Goal: Task Accomplishment & Management: Manage account settings

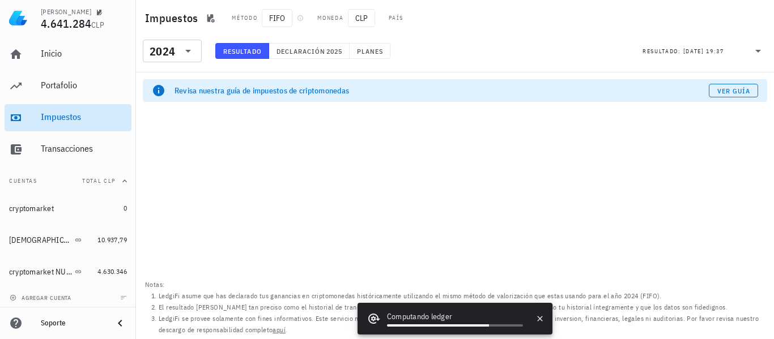
click at [61, 113] on div "Impuestos" at bounding box center [84, 117] width 86 height 11
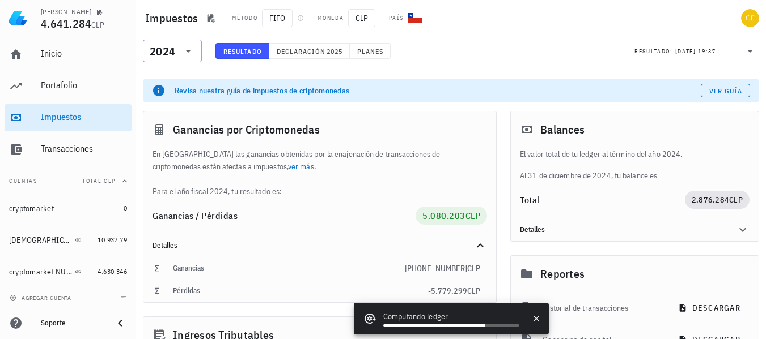
click at [181, 51] on div at bounding box center [187, 51] width 16 height 14
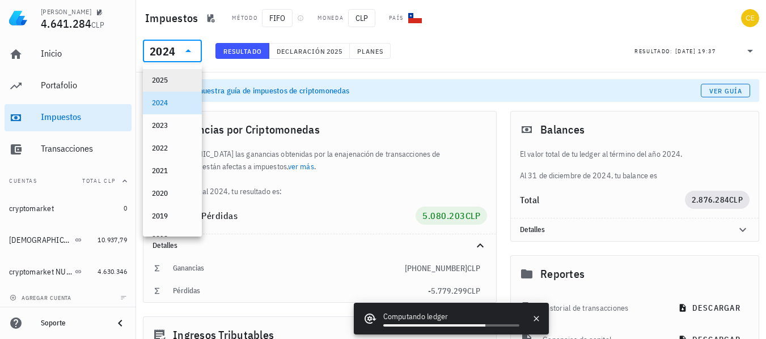
click at [172, 79] on div "2025" at bounding box center [172, 80] width 41 height 9
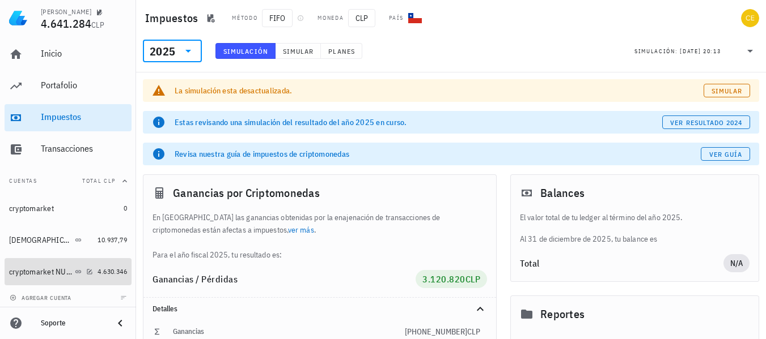
click at [40, 275] on div "cryptomarket NUEVA" at bounding box center [40, 272] width 63 height 10
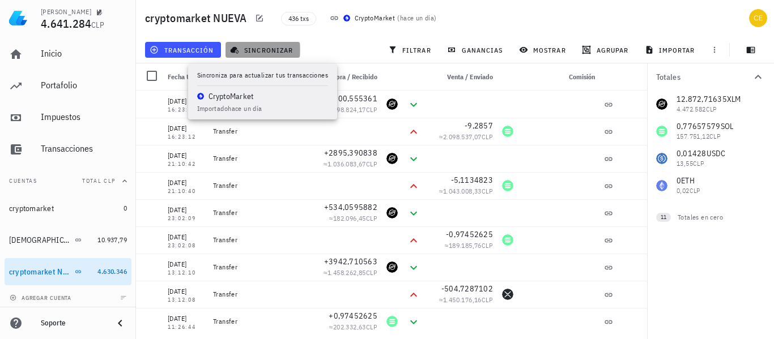
click at [265, 52] on span "sincronizar" at bounding box center [262, 49] width 61 height 9
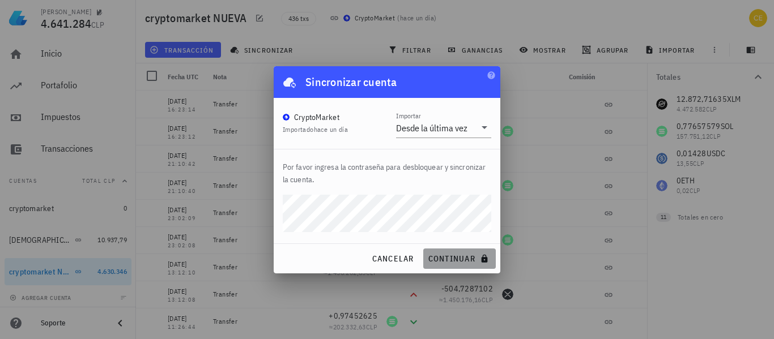
click at [450, 259] on span "continuar" at bounding box center [459, 259] width 63 height 10
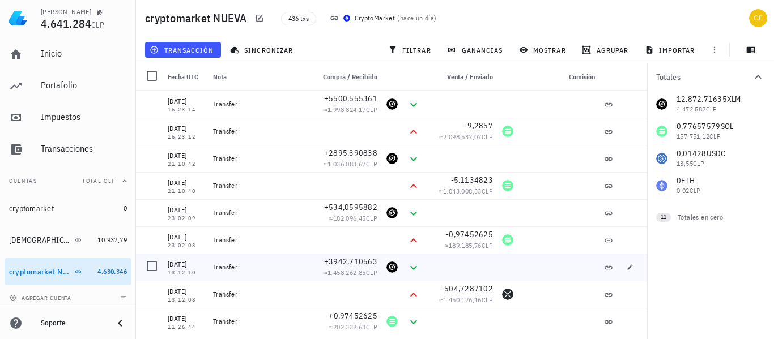
click at [450, 259] on div at bounding box center [461, 267] width 73 height 27
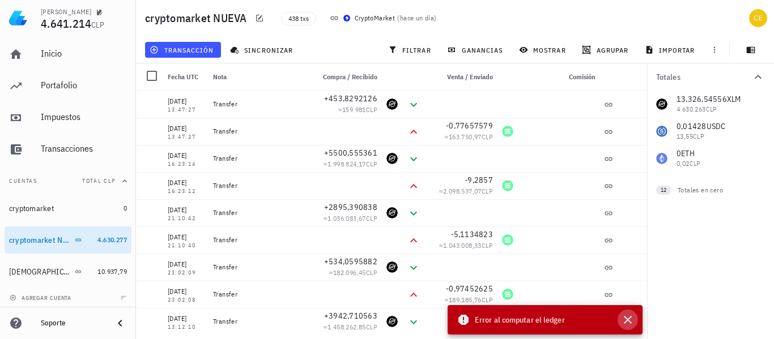
click at [628, 324] on icon "button" at bounding box center [628, 320] width 14 height 14
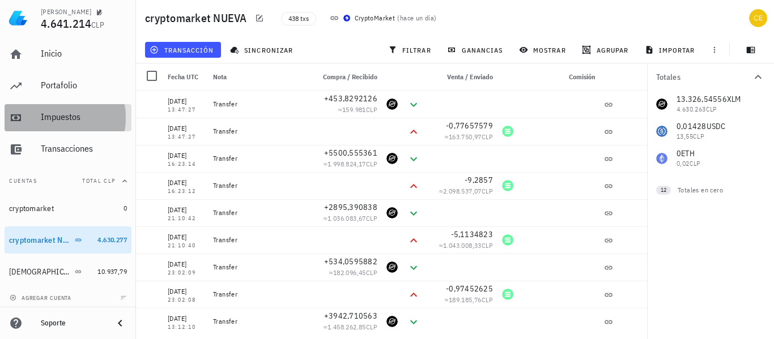
click at [79, 108] on div "Impuestos" at bounding box center [84, 118] width 86 height 26
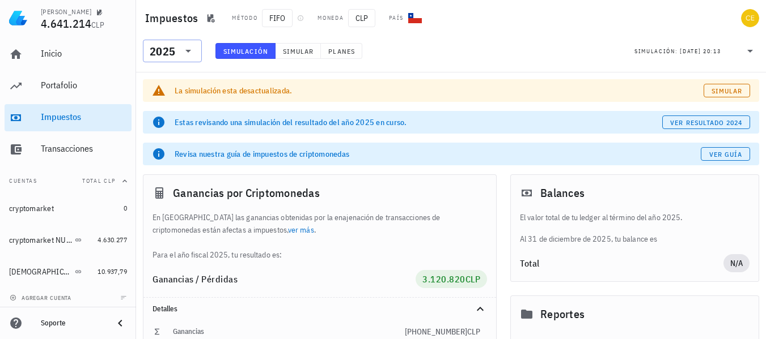
click at [190, 55] on icon at bounding box center [188, 51] width 14 height 14
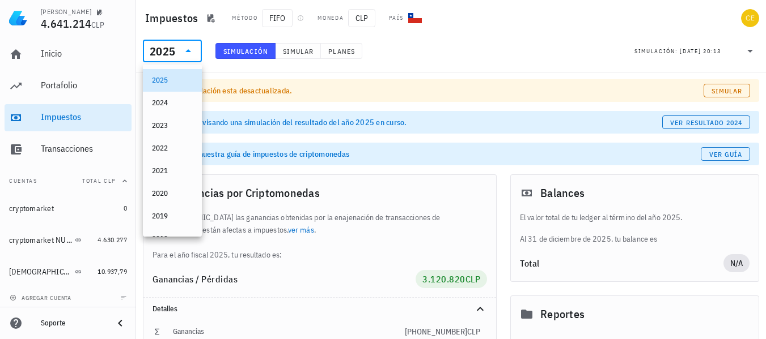
click at [190, 55] on icon at bounding box center [188, 51] width 14 height 14
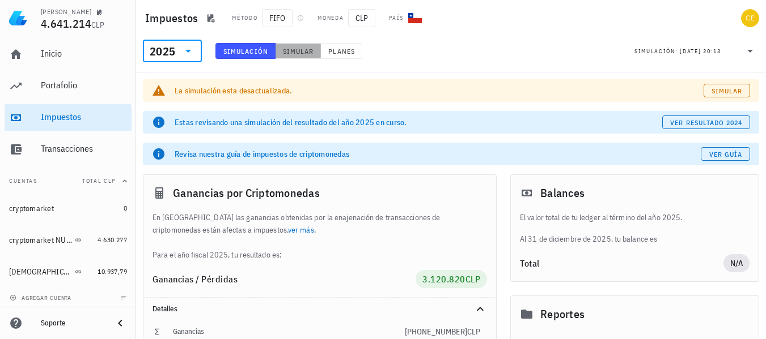
click at [288, 51] on span "Simular" at bounding box center [298, 51] width 32 height 9
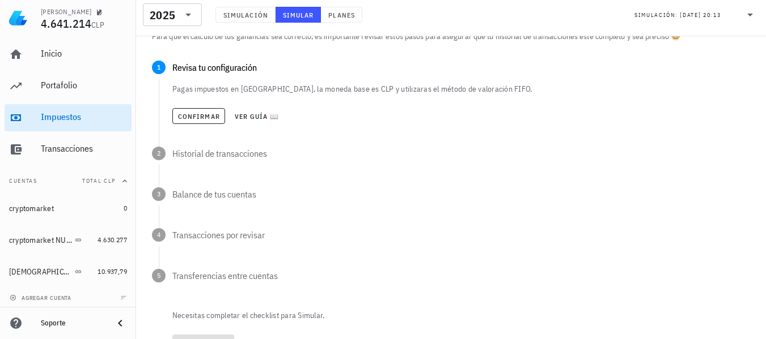
scroll to position [205, 0]
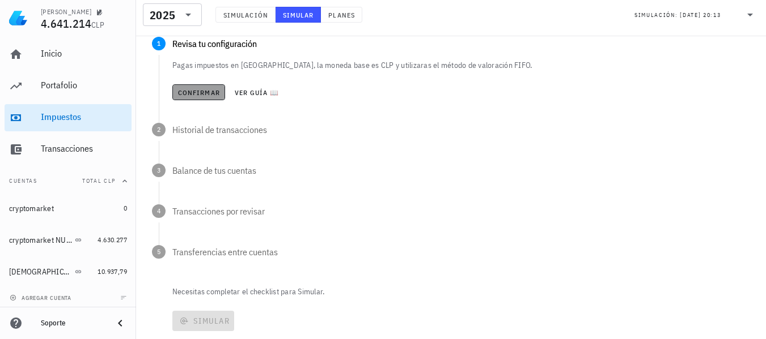
click at [195, 94] on span "Confirmar" at bounding box center [198, 92] width 43 height 9
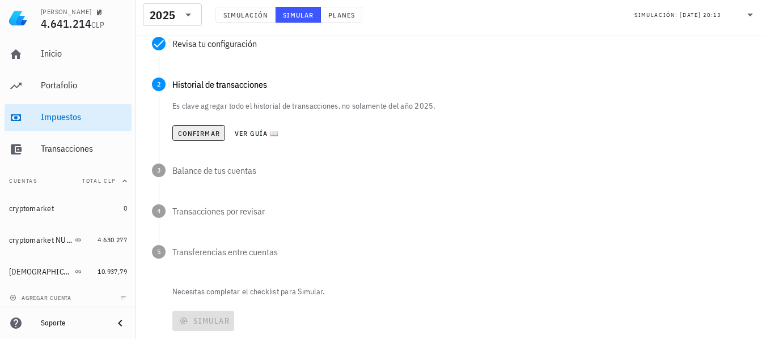
drag, startPoint x: 197, startPoint y: 144, endPoint x: 197, endPoint y: 134, distance: 9.6
click at [197, 134] on div "Confirmar Ver guía 📖" at bounding box center [460, 133] width 577 height 25
click at [197, 134] on span "Confirmar" at bounding box center [198, 133] width 43 height 9
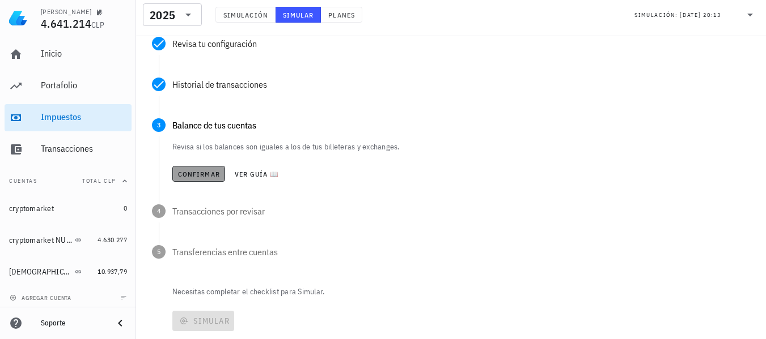
click at [199, 169] on button "Confirmar" at bounding box center [198, 174] width 53 height 16
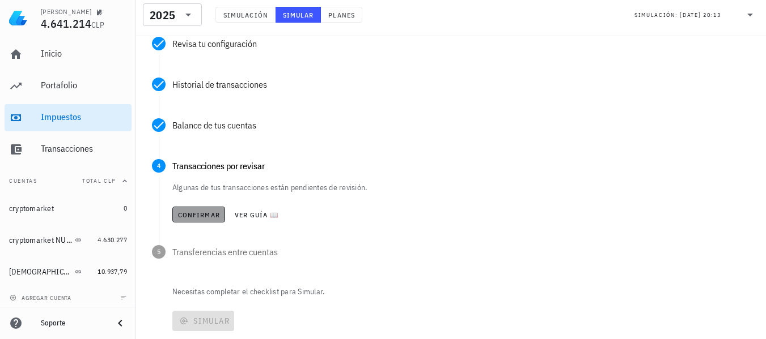
click at [196, 217] on span "Confirmar" at bounding box center [198, 215] width 43 height 9
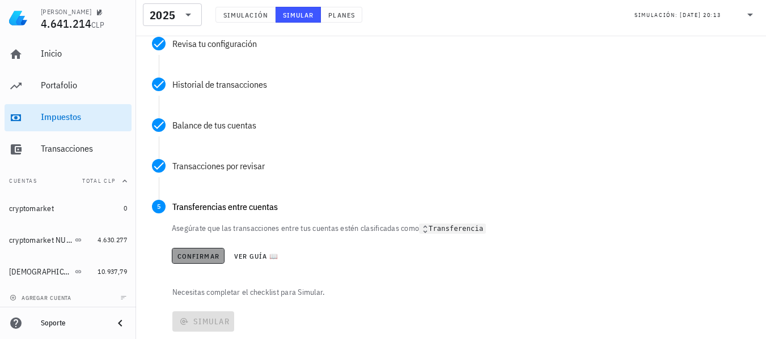
click at [193, 256] on span "Confirmar" at bounding box center [198, 256] width 43 height 9
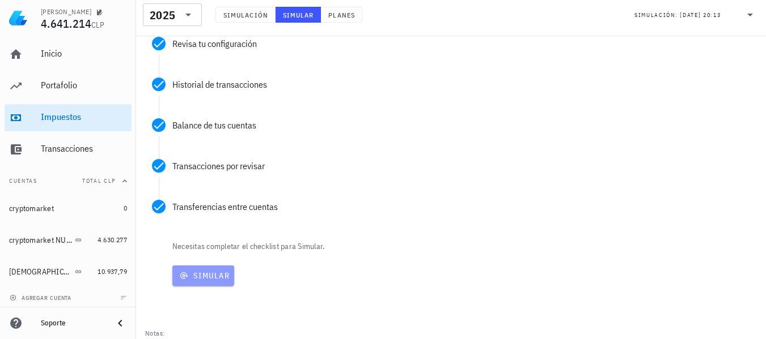
click at [194, 286] on button "Simular" at bounding box center [203, 276] width 62 height 20
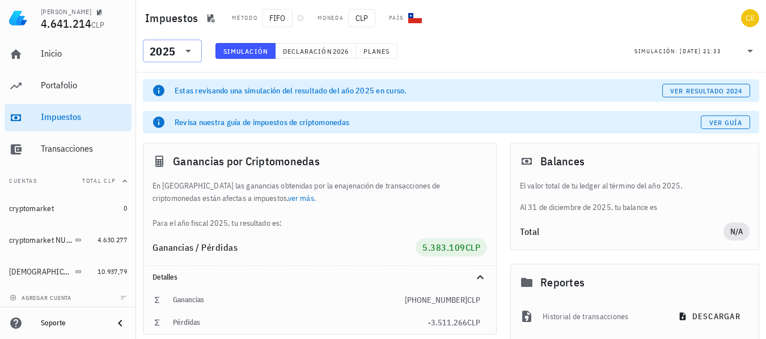
click at [184, 57] on icon at bounding box center [188, 51] width 14 height 14
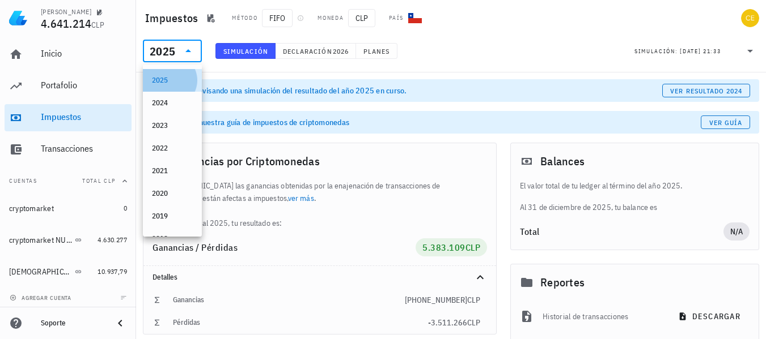
click at [171, 87] on div "2025" at bounding box center [172, 80] width 41 height 18
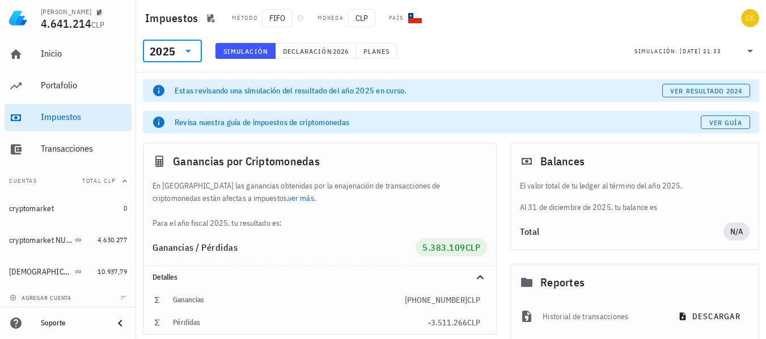
click at [194, 48] on icon at bounding box center [188, 51] width 14 height 14
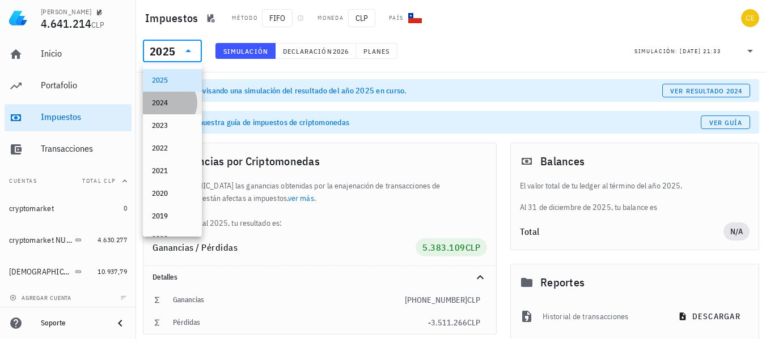
click at [164, 106] on div "2024" at bounding box center [172, 103] width 41 height 9
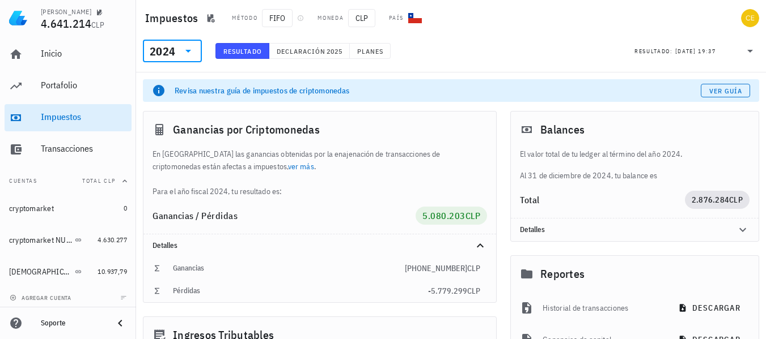
click at [190, 51] on icon at bounding box center [188, 51] width 14 height 14
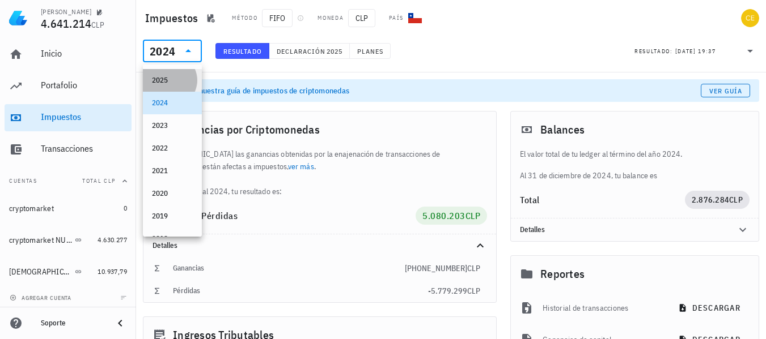
click at [170, 83] on div "2025" at bounding box center [172, 80] width 41 height 9
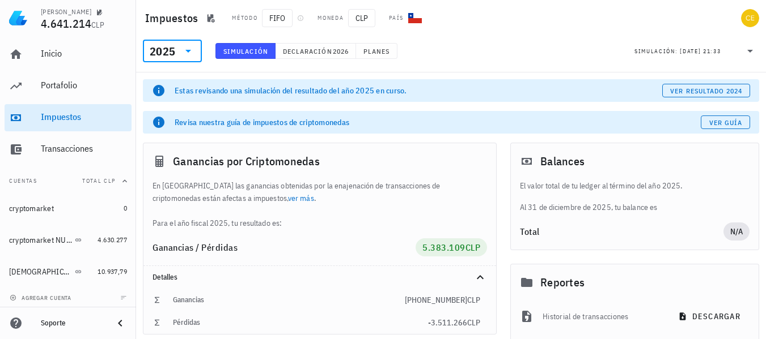
click at [185, 48] on icon at bounding box center [188, 51] width 14 height 14
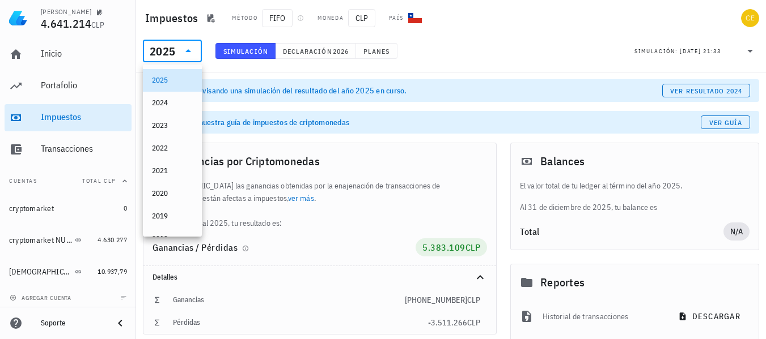
click at [315, 254] on div "Ganancias / Pérdidas" at bounding box center [283, 248] width 263 height 18
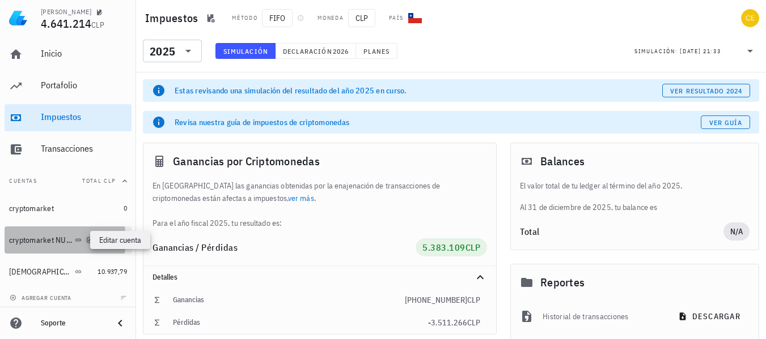
click at [87, 238] on icon "button" at bounding box center [89, 239] width 5 height 5
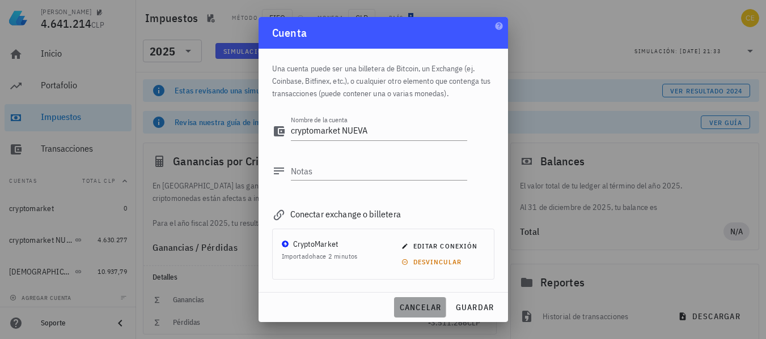
click at [428, 307] on span "cancelar" at bounding box center [419, 308] width 43 height 10
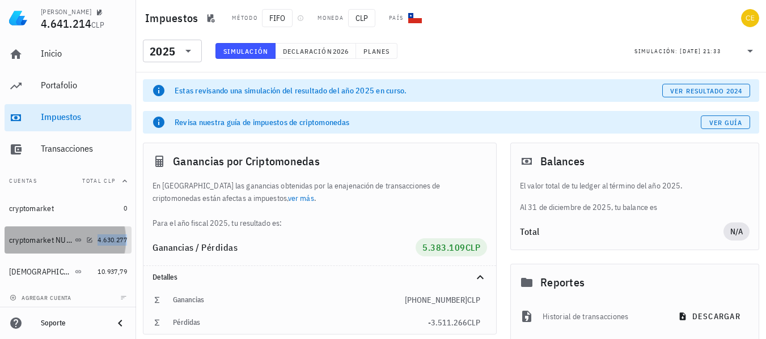
click at [104, 241] on span "4.630.277" at bounding box center [111, 240] width 29 height 9
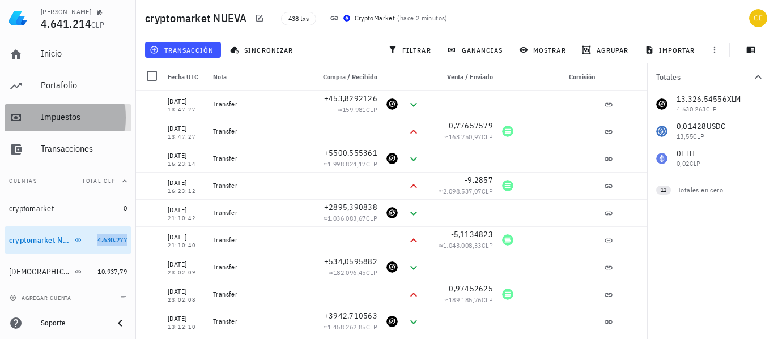
click at [37, 121] on link "Impuestos" at bounding box center [68, 117] width 127 height 27
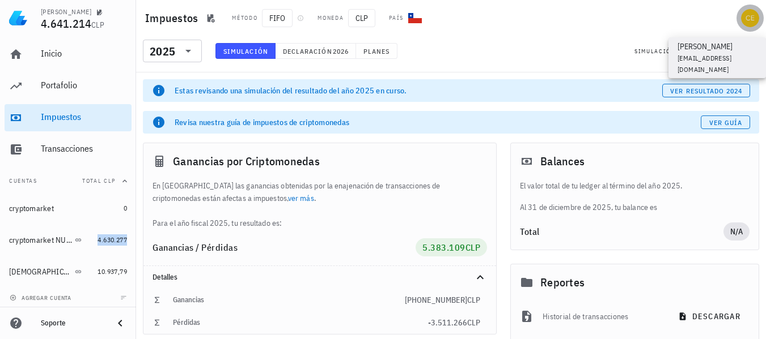
click at [744, 24] on div "avatar" at bounding box center [750, 18] width 18 height 18
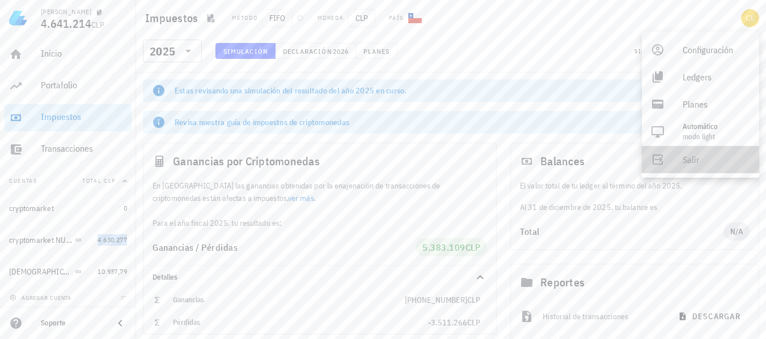
click at [695, 154] on div "Salir" at bounding box center [715, 159] width 67 height 23
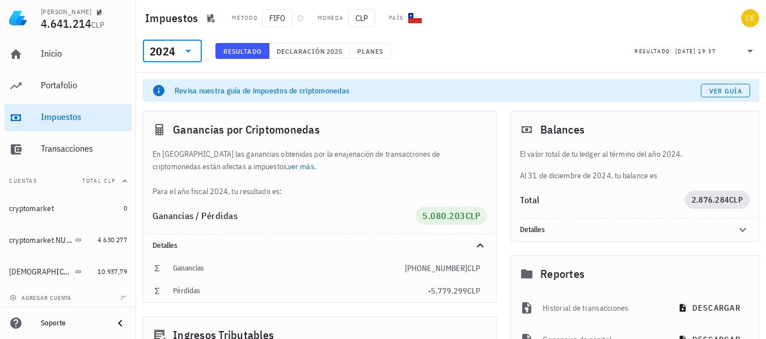
click at [177, 48] on input "text" at bounding box center [178, 51] width 2 height 18
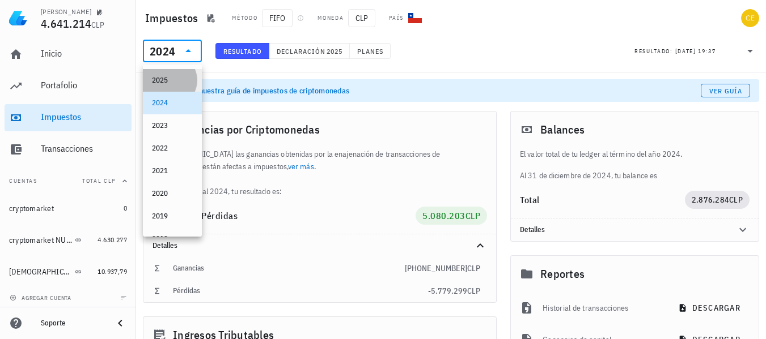
click at [165, 81] on div "2025" at bounding box center [172, 80] width 41 height 9
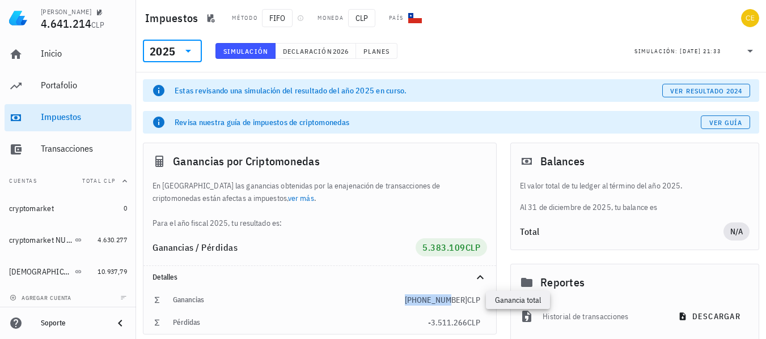
click at [465, 303] on span "+8.894.374" at bounding box center [436, 300] width 62 height 10
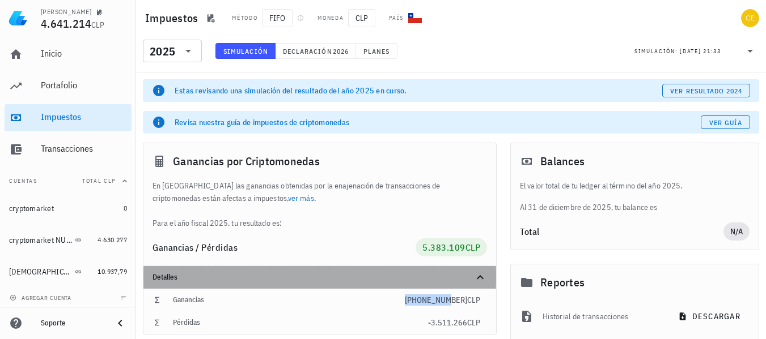
click at [376, 271] on div "Detalles" at bounding box center [319, 277] width 352 height 23
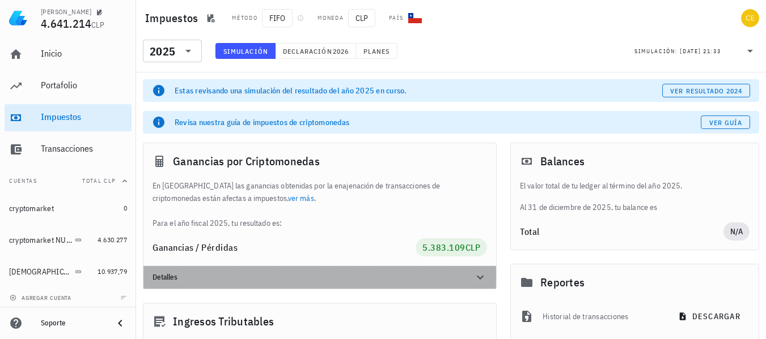
click at [478, 271] on icon at bounding box center [480, 278] width 14 height 14
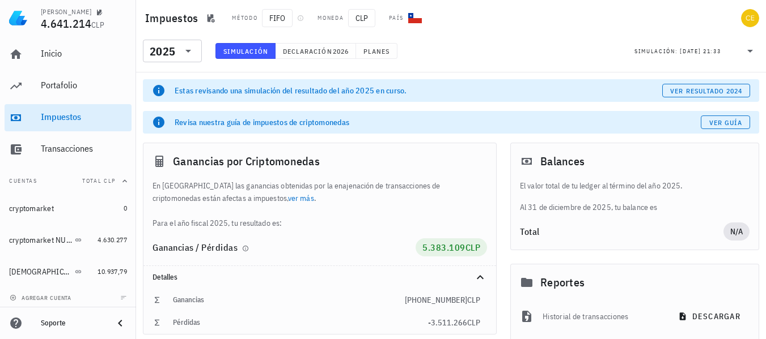
click at [364, 259] on div "Ganancias / Pérdidas 5.383.109 CLP" at bounding box center [319, 248] width 352 height 36
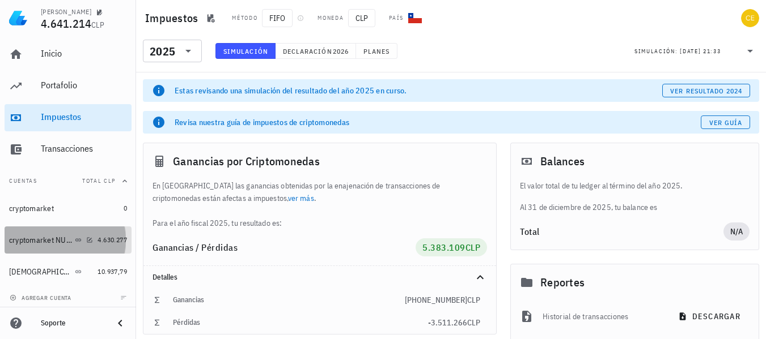
click at [48, 232] on div "cryptomarket NUEVA" at bounding box center [51, 240] width 84 height 24
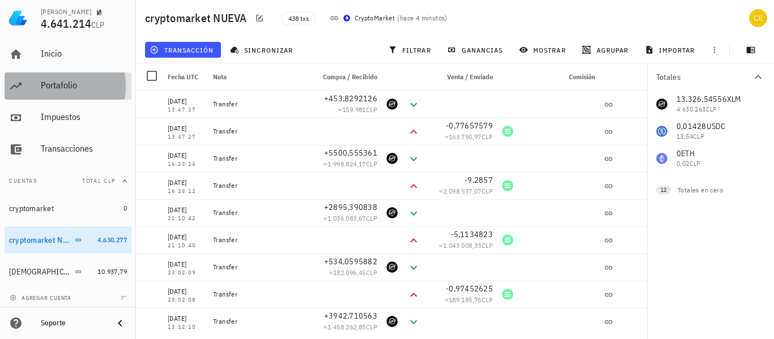
click at [54, 92] on div "Portafolio" at bounding box center [84, 86] width 86 height 26
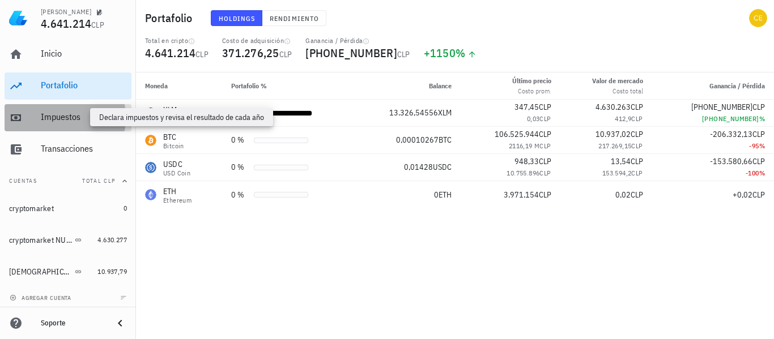
click at [66, 112] on div "Impuestos" at bounding box center [84, 117] width 86 height 11
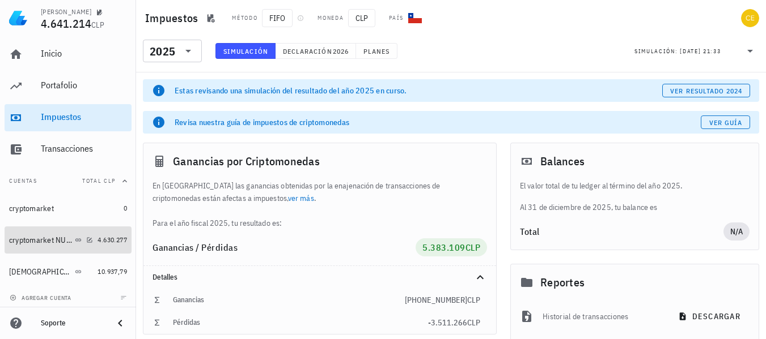
click at [82, 241] on div at bounding box center [87, 240] width 11 height 10
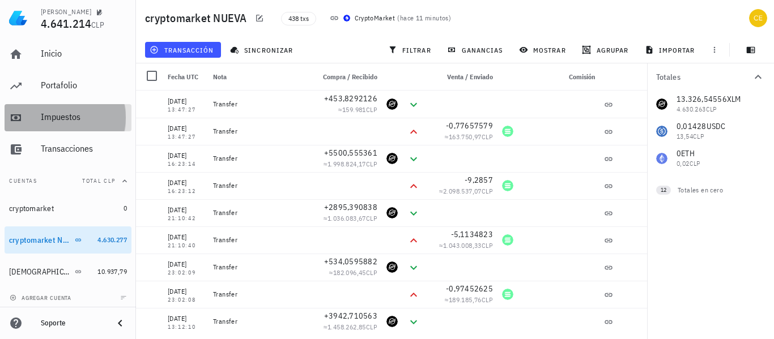
click at [96, 129] on div "Impuestos" at bounding box center [84, 118] width 86 height 26
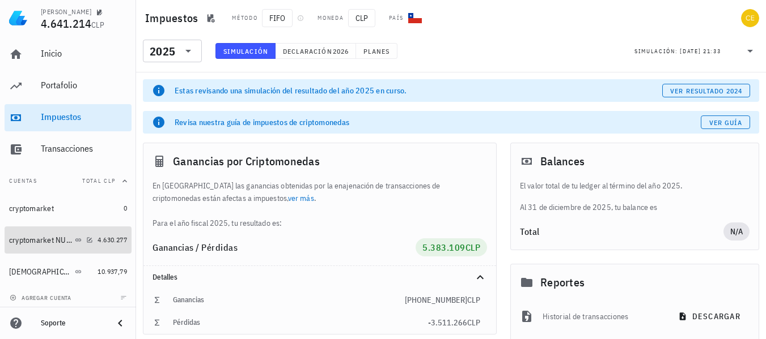
click at [112, 235] on div "4.630.277" at bounding box center [111, 240] width 29 height 11
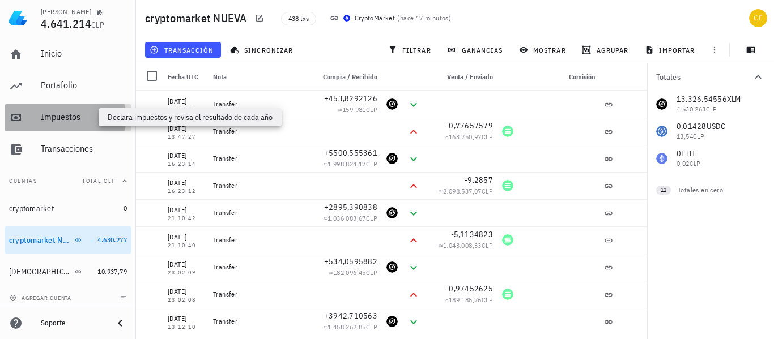
click at [97, 113] on div "Impuestos" at bounding box center [84, 117] width 86 height 11
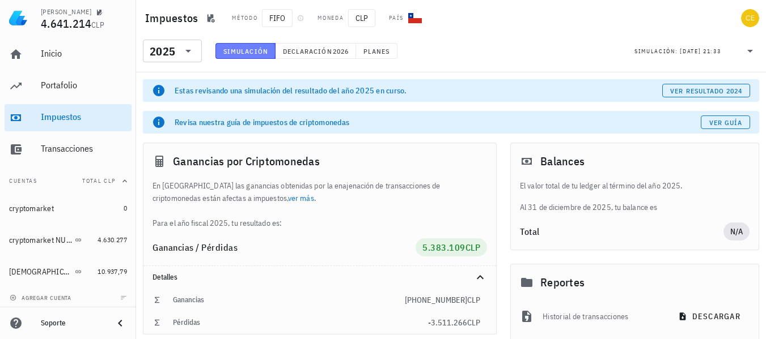
click at [227, 49] on span "Simulación" at bounding box center [245, 51] width 45 height 9
click at [315, 53] on span "Declaración" at bounding box center [307, 51] width 50 height 9
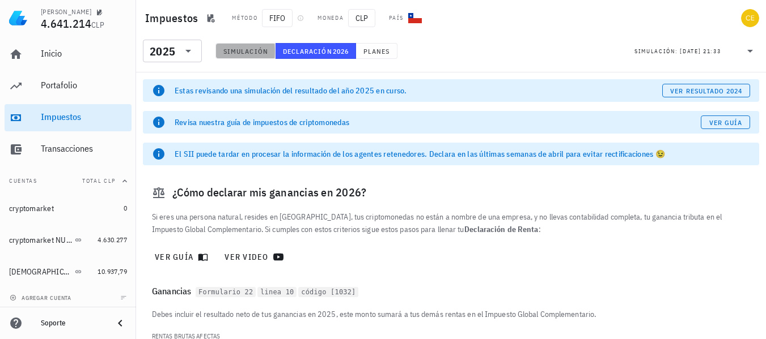
click at [259, 52] on span "Simulación" at bounding box center [245, 51] width 45 height 9
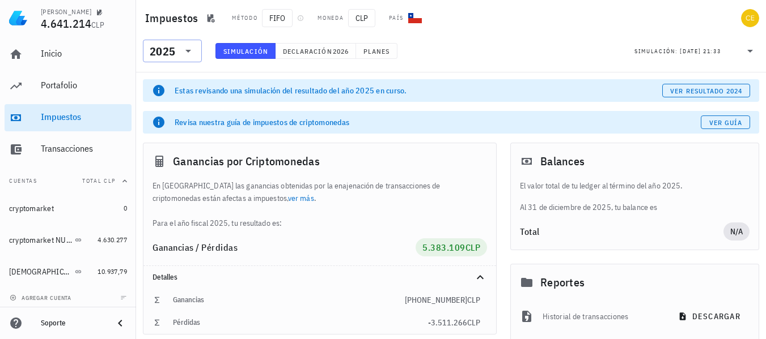
click at [162, 49] on div "2025" at bounding box center [163, 51] width 26 height 11
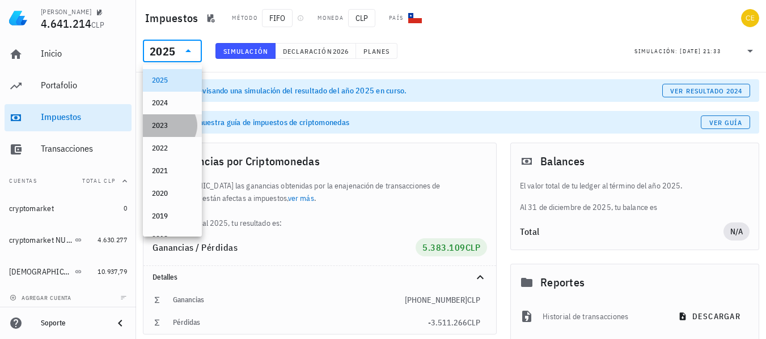
click at [165, 120] on div "2023" at bounding box center [172, 126] width 41 height 18
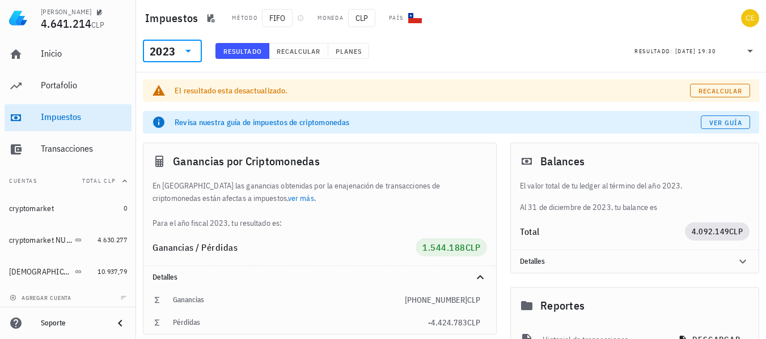
click at [188, 52] on icon at bounding box center [188, 51] width 6 height 3
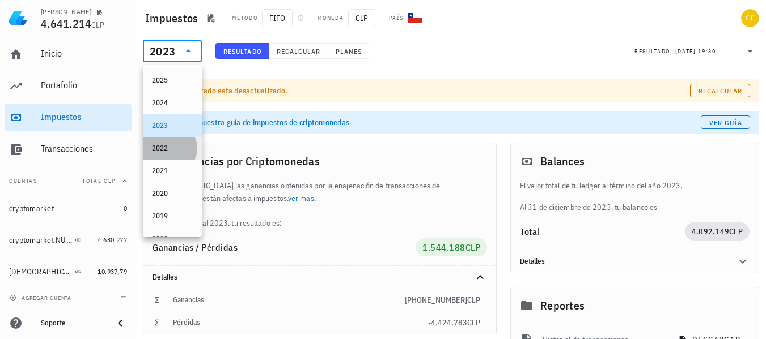
click at [171, 145] on div "2022" at bounding box center [172, 148] width 41 height 9
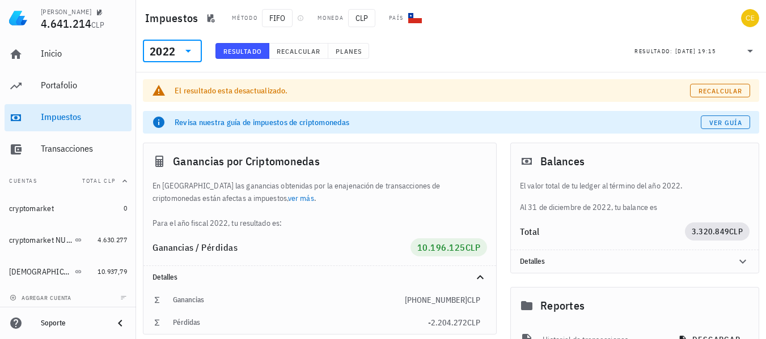
click at [188, 53] on icon at bounding box center [188, 51] width 14 height 14
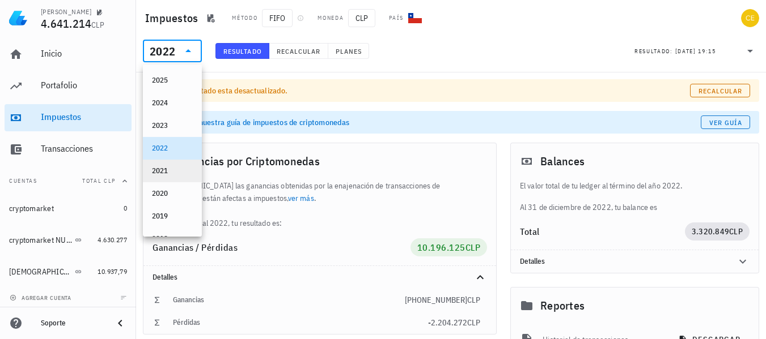
click at [185, 164] on div "2021" at bounding box center [172, 171] width 41 height 18
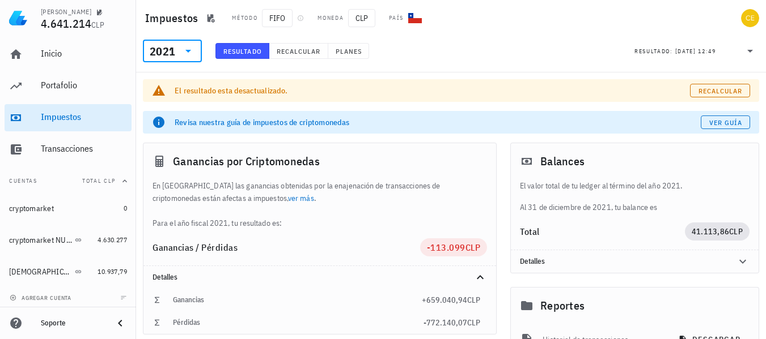
click at [185, 47] on icon at bounding box center [188, 51] width 14 height 14
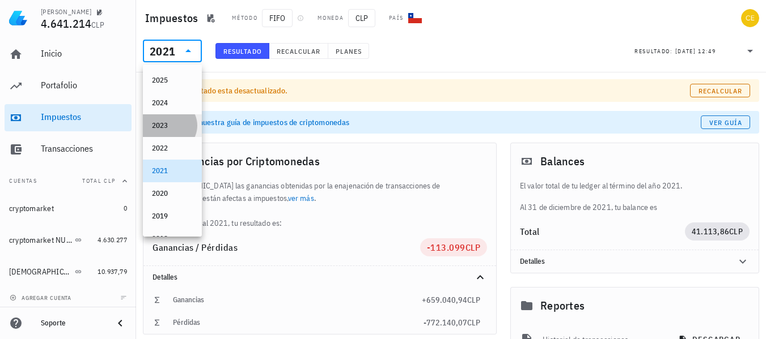
click at [168, 131] on div "2023" at bounding box center [172, 126] width 41 height 18
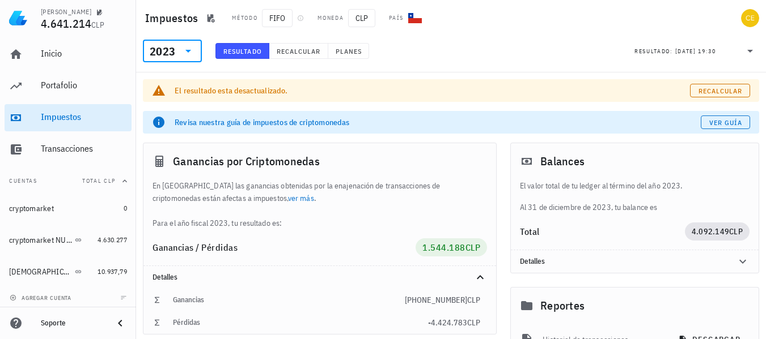
click at [185, 48] on icon at bounding box center [188, 51] width 14 height 14
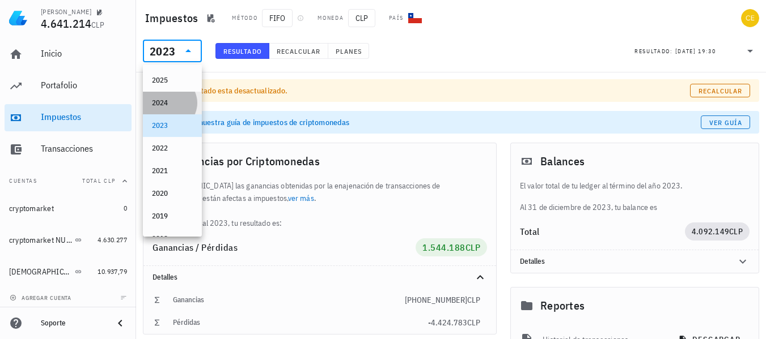
click at [171, 99] on div "2024" at bounding box center [172, 103] width 41 height 9
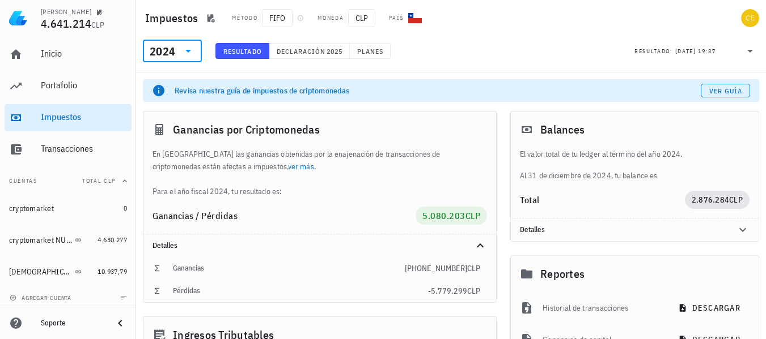
click at [192, 56] on icon at bounding box center [188, 51] width 14 height 14
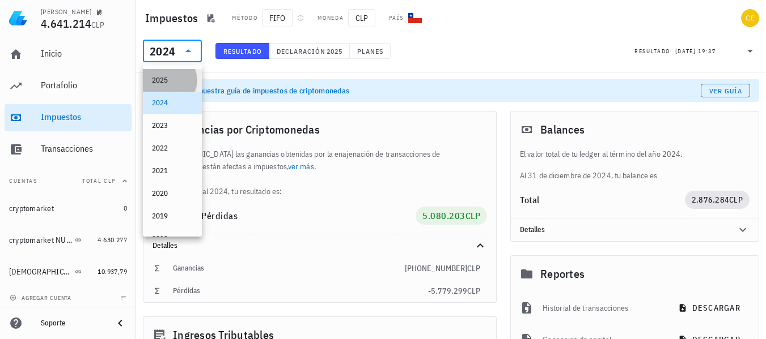
click at [182, 82] on div "2025" at bounding box center [172, 80] width 41 height 9
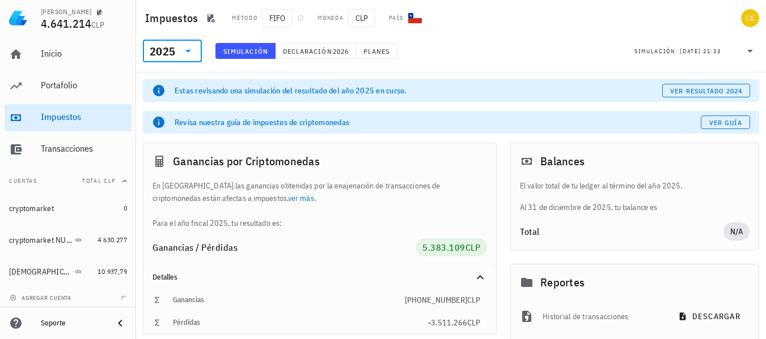
click at [237, 57] on button "Simulación" at bounding box center [245, 51] width 60 height 16
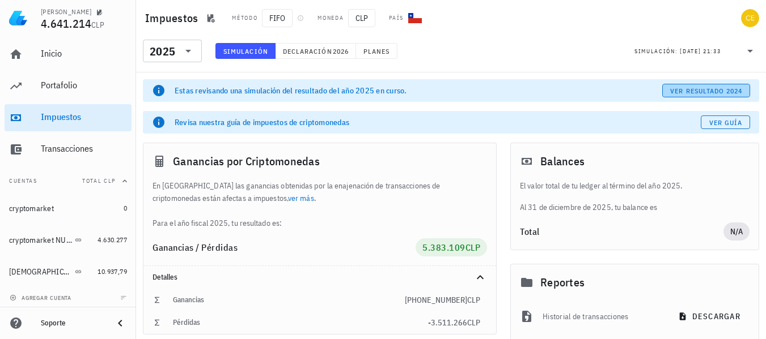
click at [709, 93] on span "ver resultado 2024" at bounding box center [705, 91] width 73 height 9
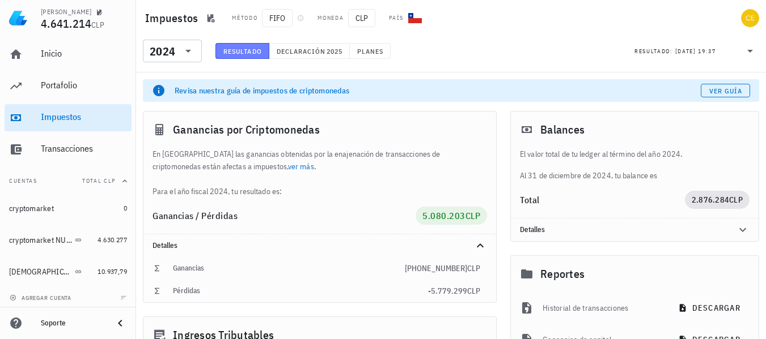
click at [256, 50] on span "Resultado" at bounding box center [242, 51] width 39 height 9
click at [187, 50] on icon at bounding box center [188, 51] width 6 height 3
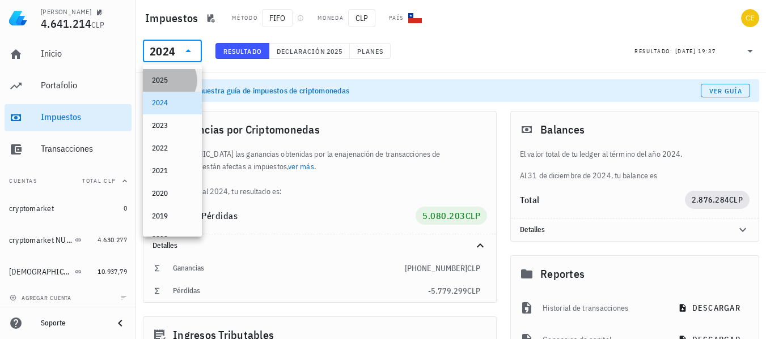
click at [178, 75] on div "2025" at bounding box center [172, 80] width 41 height 18
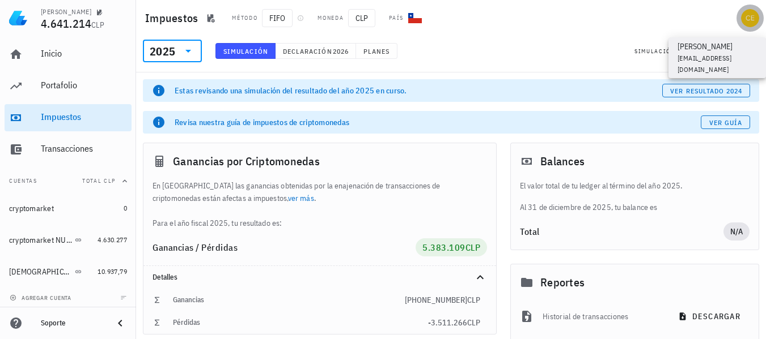
click at [755, 19] on div "avatar" at bounding box center [750, 18] width 18 height 18
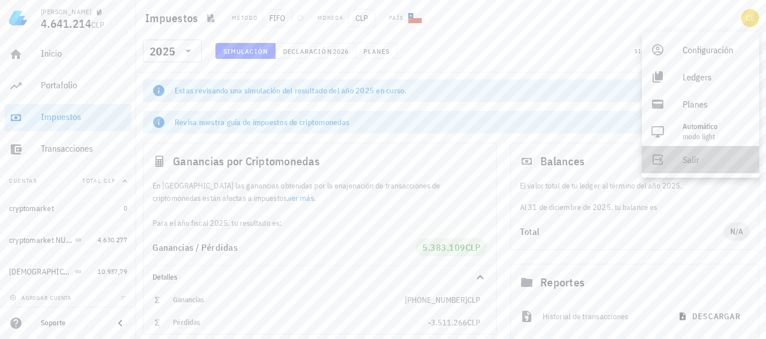
click at [702, 158] on div "Salir" at bounding box center [715, 159] width 67 height 23
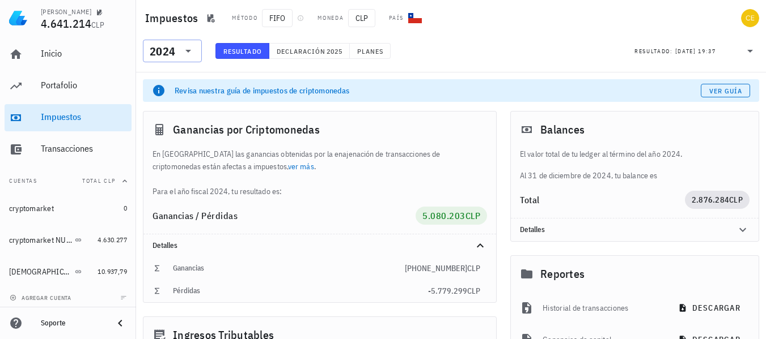
click at [192, 47] on icon at bounding box center [188, 51] width 14 height 14
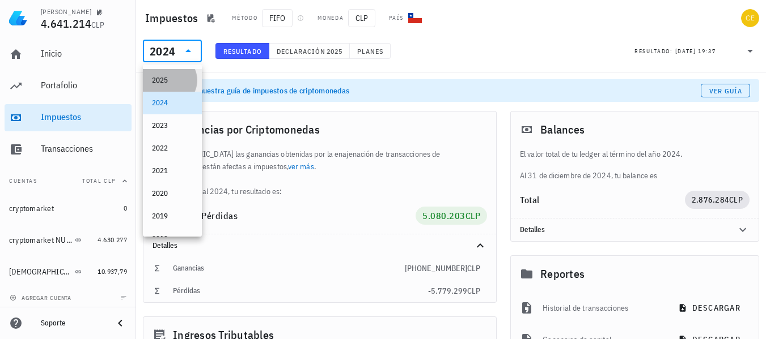
click at [179, 75] on div "2025" at bounding box center [172, 80] width 41 height 18
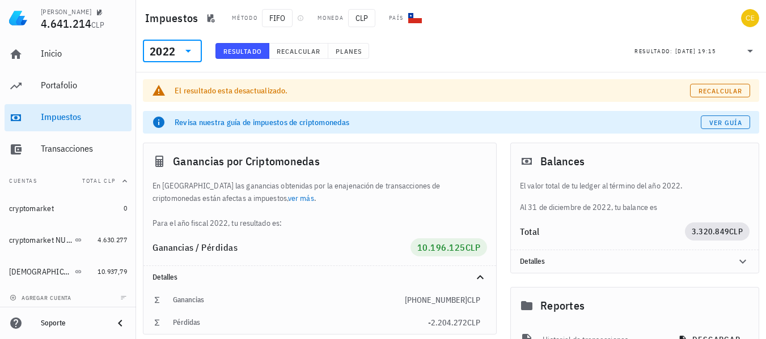
click at [180, 52] on div at bounding box center [187, 51] width 16 height 14
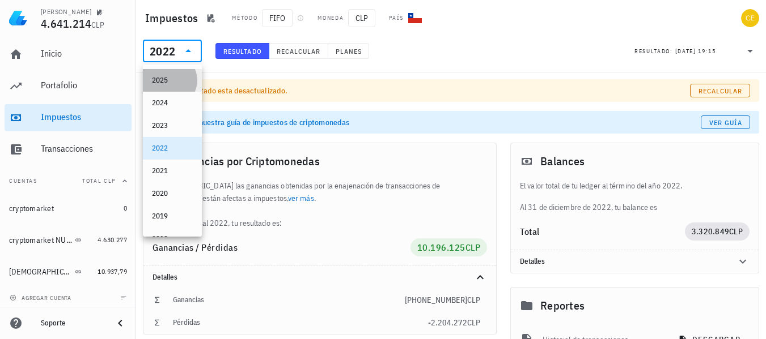
click at [169, 77] on div "2025" at bounding box center [172, 80] width 41 height 9
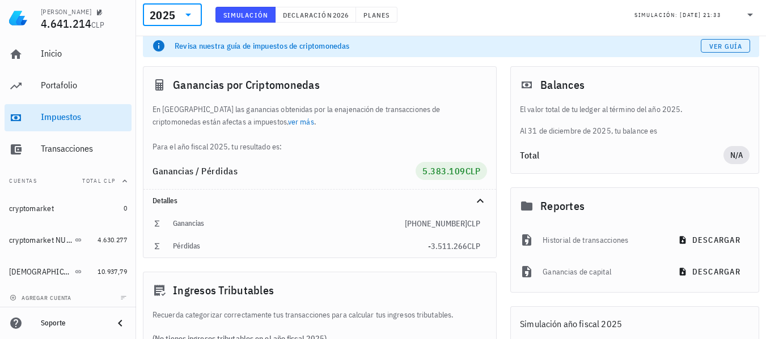
scroll to position [92, 0]
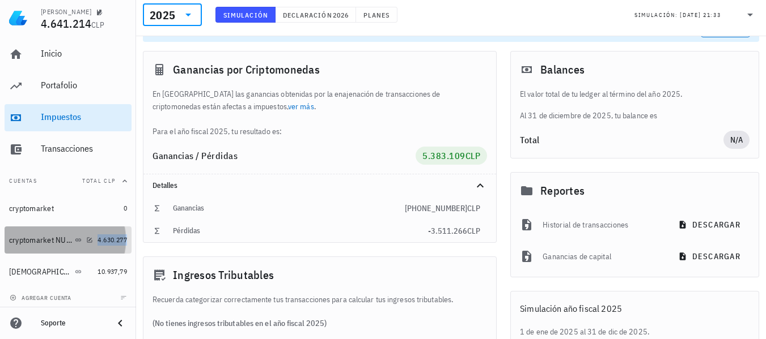
click at [97, 243] on span "4.630.277" at bounding box center [111, 240] width 29 height 9
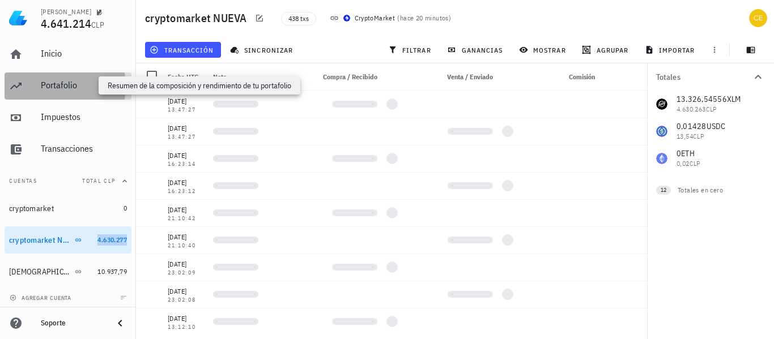
click at [70, 84] on div "Portafolio" at bounding box center [84, 85] width 86 height 11
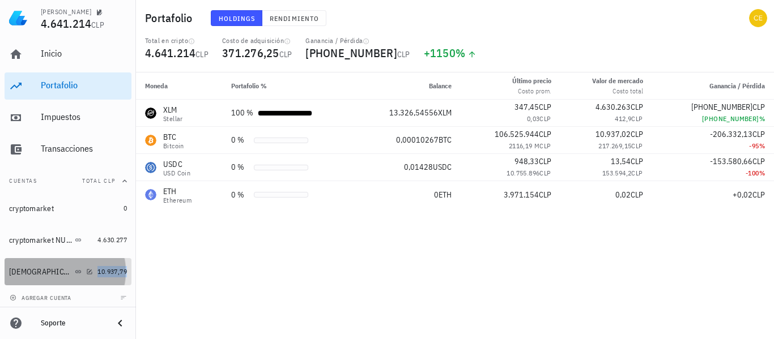
click at [103, 274] on span "10.937,79" at bounding box center [111, 271] width 29 height 9
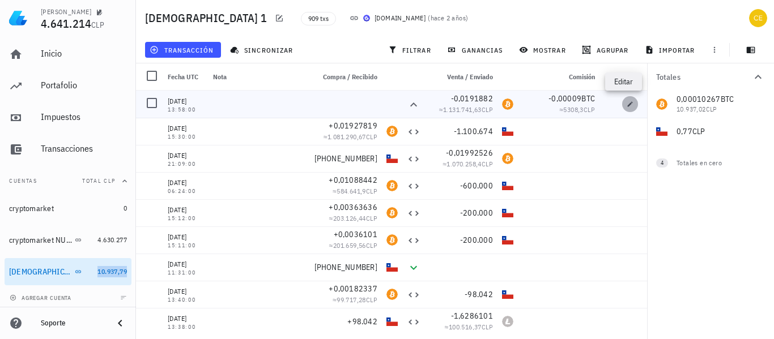
click at [627, 101] on icon "button" at bounding box center [630, 104] width 7 height 7
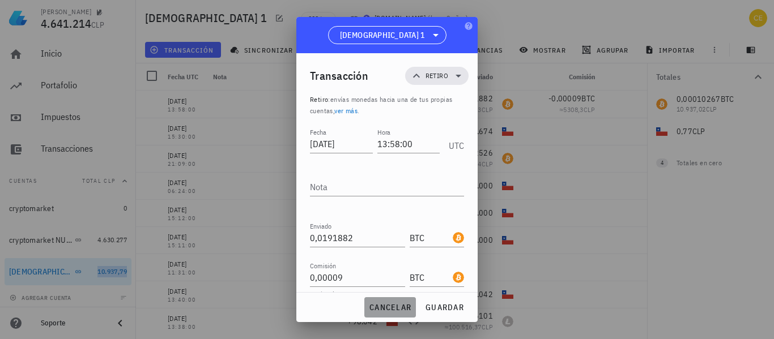
click at [397, 311] on span "cancelar" at bounding box center [390, 308] width 43 height 10
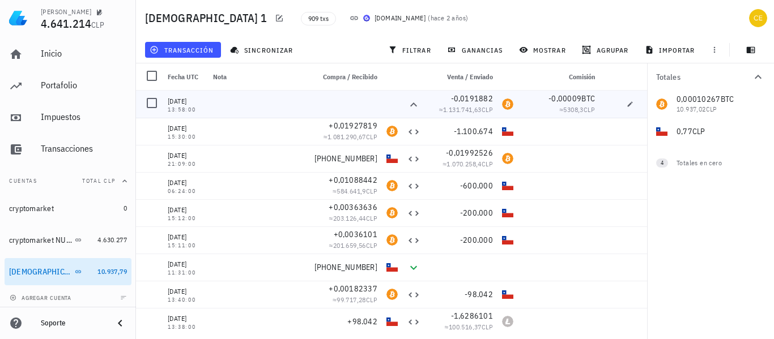
click at [473, 105] on div "≈ 1.131.741,63 CLP" at bounding box center [461, 109] width 63 height 11
click at [504, 104] on div "BTC-icon" at bounding box center [507, 104] width 11 height 11
click at [468, 97] on span "-0,0191882" at bounding box center [472, 99] width 43 height 10
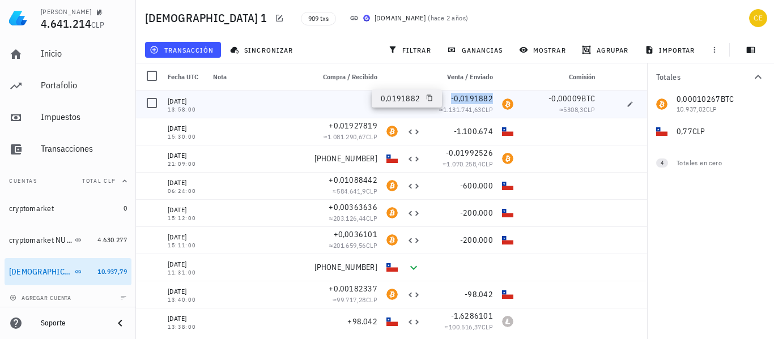
click at [468, 97] on span "-0,0191882" at bounding box center [472, 99] width 43 height 10
click at [479, 100] on span "-0,0191882" at bounding box center [472, 99] width 43 height 10
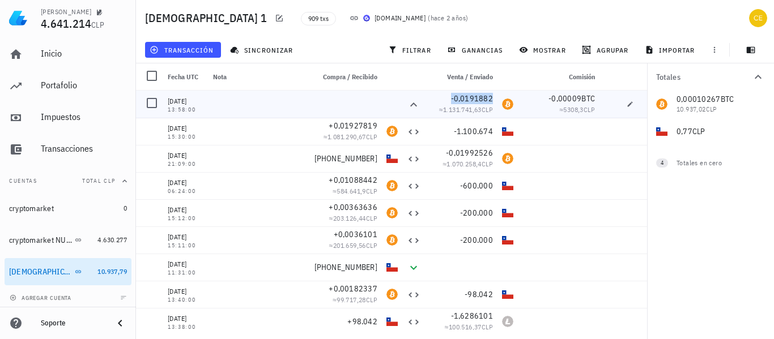
click at [479, 100] on span "-0,0191882" at bounding box center [472, 99] width 43 height 10
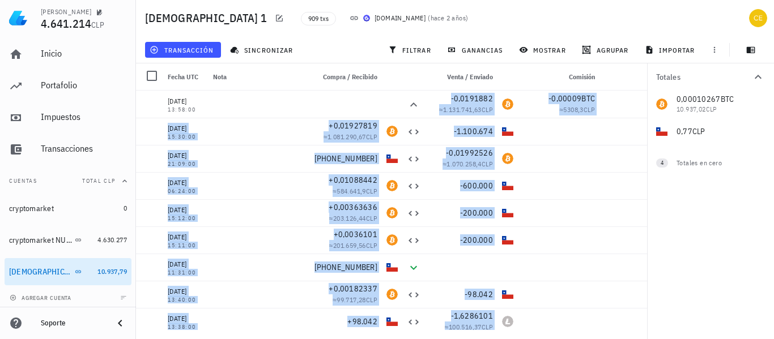
drag, startPoint x: 479, startPoint y: 100, endPoint x: 423, endPoint y: 98, distance: 56.1
click at [423, 98] on div "[PERSON_NAME] 4.641.214 CLP Inicio [GEOGRAPHIC_DATA] Impuestos [GEOGRAPHIC_DATA…" at bounding box center [387, 169] width 774 height 339
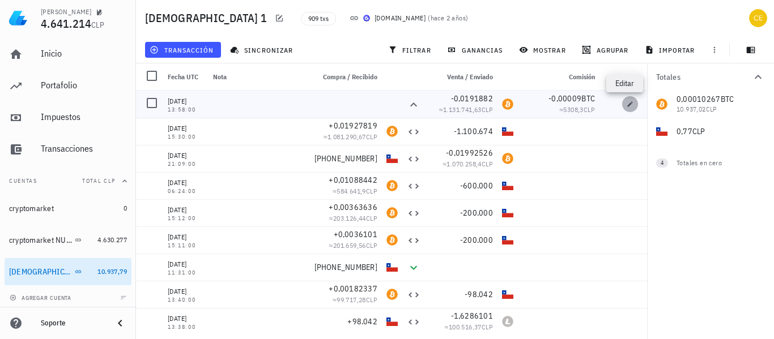
click at [627, 103] on icon "button" at bounding box center [630, 104] width 7 height 7
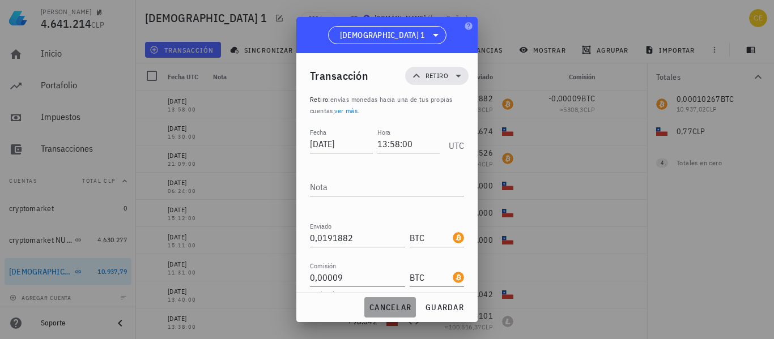
click at [389, 305] on span "cancelar" at bounding box center [390, 308] width 43 height 10
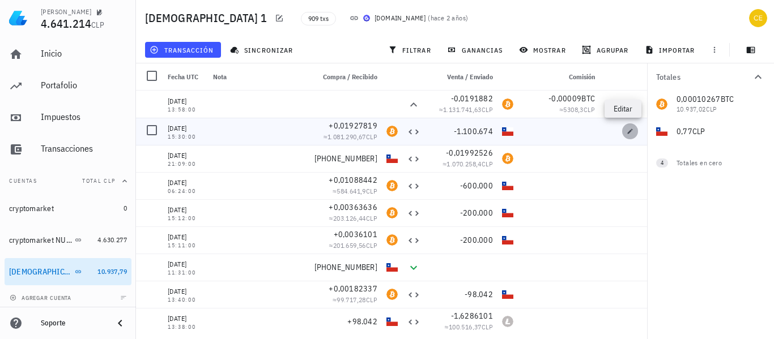
click at [627, 133] on icon "button" at bounding box center [630, 131] width 7 height 7
type input "[DATE]"
type input "15:30:00"
type input "0,01927819"
type input "BTC"
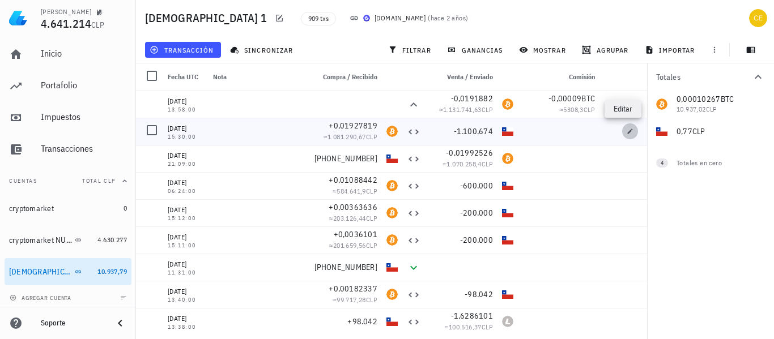
type input "1.100.674"
type input "CLP"
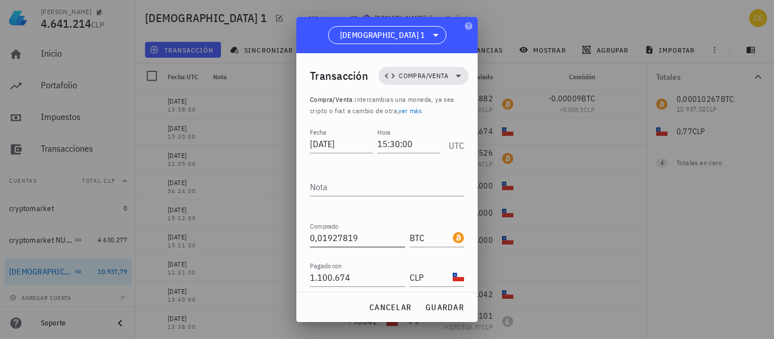
click at [337, 238] on input "0,01927819" at bounding box center [357, 238] width 95 height 18
click at [439, 309] on span "guardar" at bounding box center [444, 308] width 39 height 10
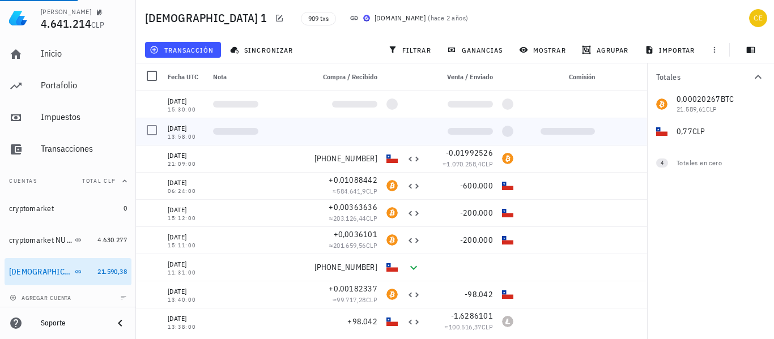
click at [610, 130] on div at bounding box center [609, 131] width 18 height 27
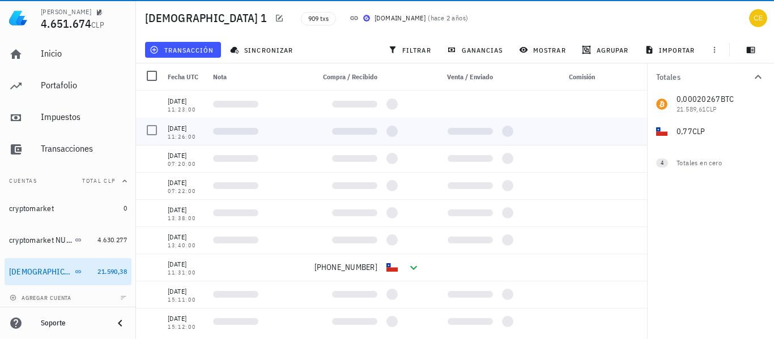
click at [619, 130] on div at bounding box center [632, 131] width 29 height 27
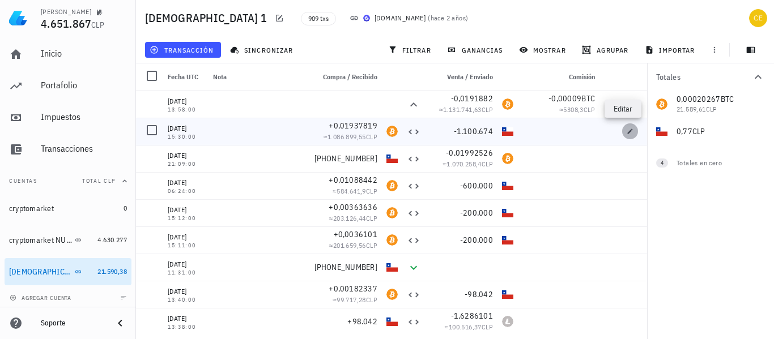
click at [622, 130] on span "button" at bounding box center [630, 131] width 16 height 7
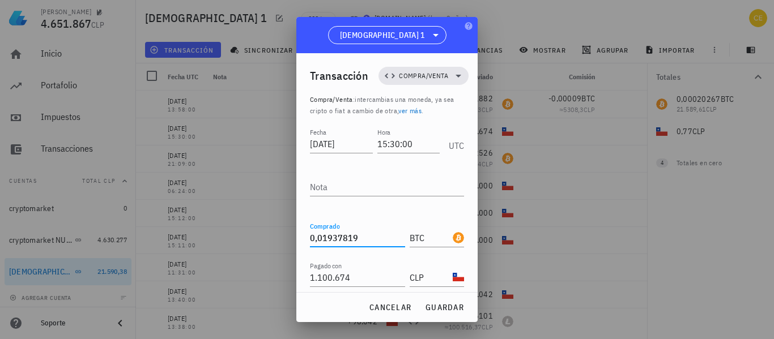
click at [337, 240] on input "0,01937819" at bounding box center [357, 238] width 95 height 18
click at [435, 308] on span "guardar" at bounding box center [444, 308] width 39 height 10
type input "0,01937819"
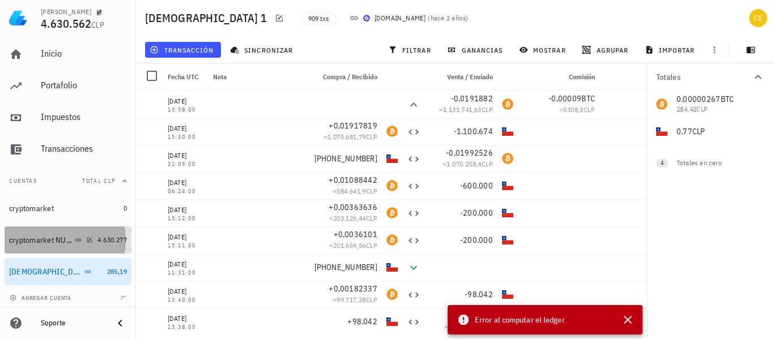
click at [37, 240] on div "cryptomarket NUEVA" at bounding box center [40, 241] width 63 height 10
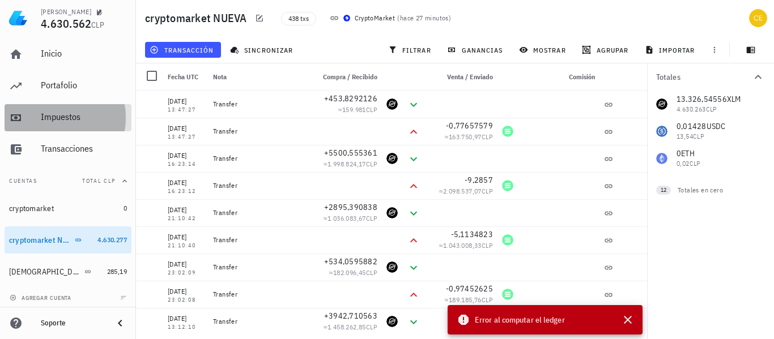
click at [81, 121] on div "Impuestos" at bounding box center [84, 117] width 86 height 11
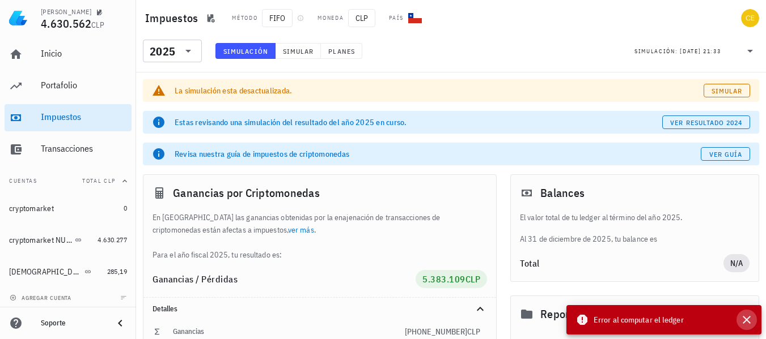
click at [746, 322] on icon "button" at bounding box center [747, 320] width 14 height 14
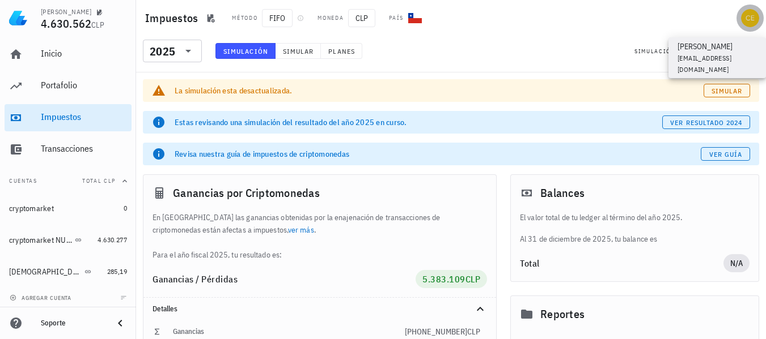
click at [754, 20] on div "avatar" at bounding box center [750, 18] width 18 height 18
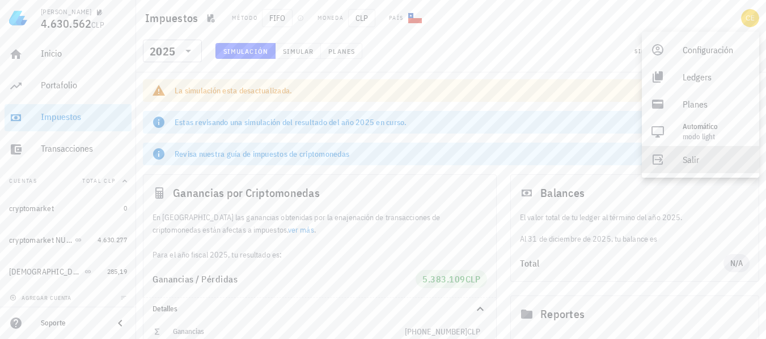
click at [690, 155] on div "Salir" at bounding box center [715, 159] width 67 height 23
